Goal: Transaction & Acquisition: Purchase product/service

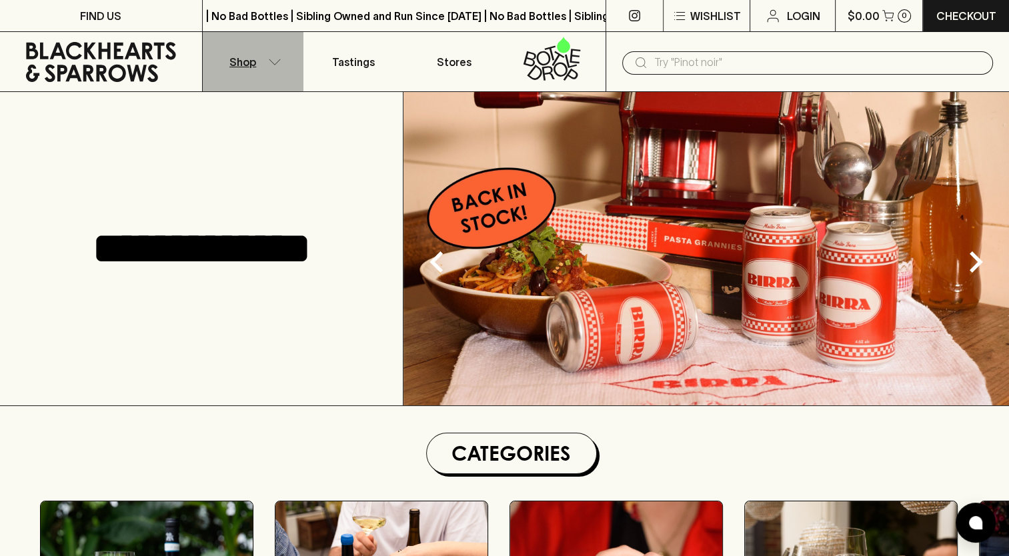
click at [272, 65] on icon "button" at bounding box center [274, 62] width 13 height 7
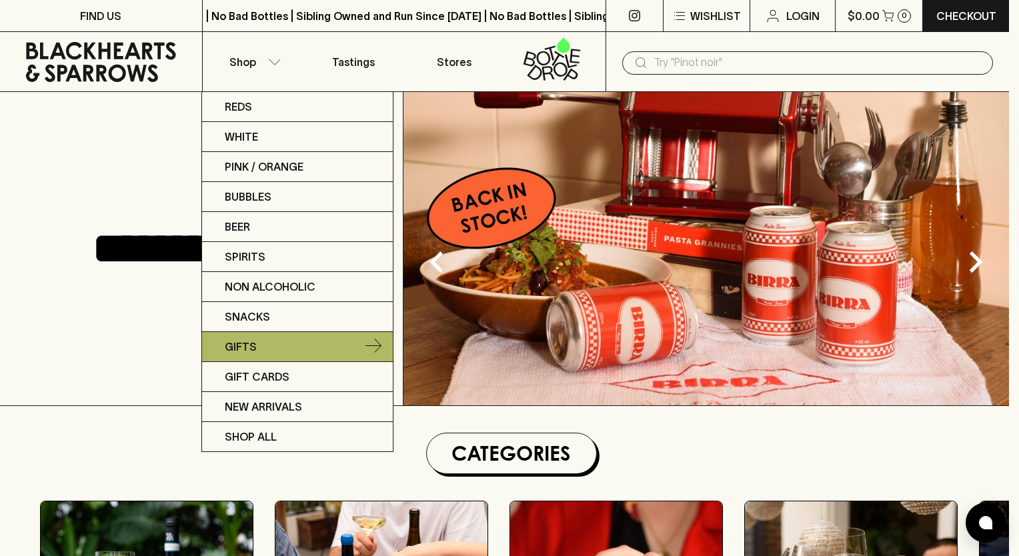
click at [249, 343] on p "Gifts" at bounding box center [241, 347] width 32 height 16
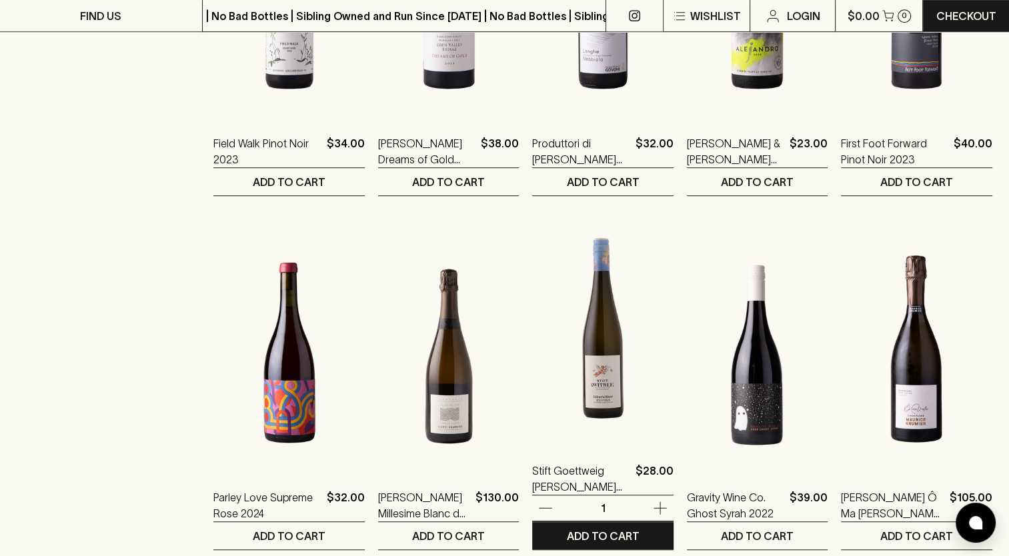
scroll to position [953, 0]
